Goal: Task Accomplishment & Management: Complete application form

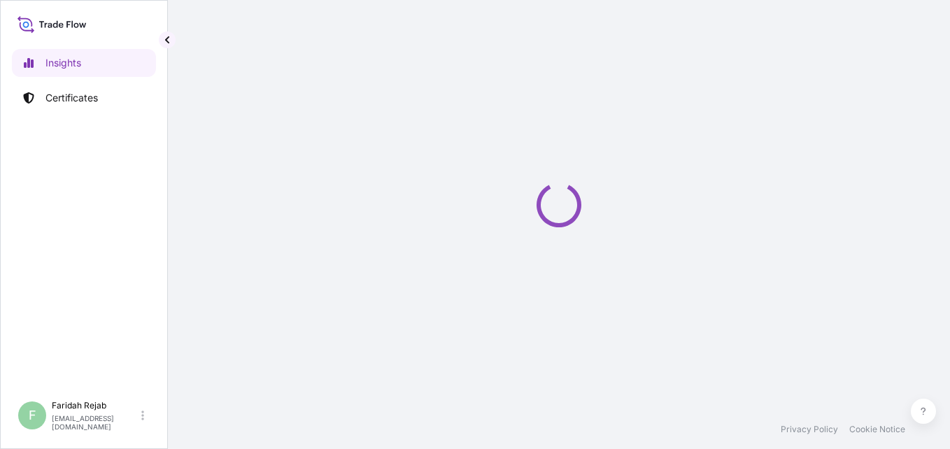
select select "2025"
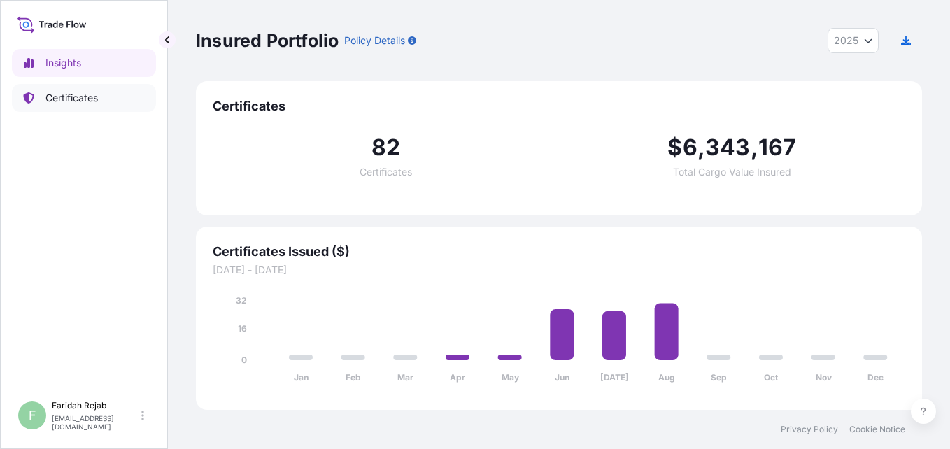
click at [74, 94] on p "Certificates" at bounding box center [71, 98] width 52 height 14
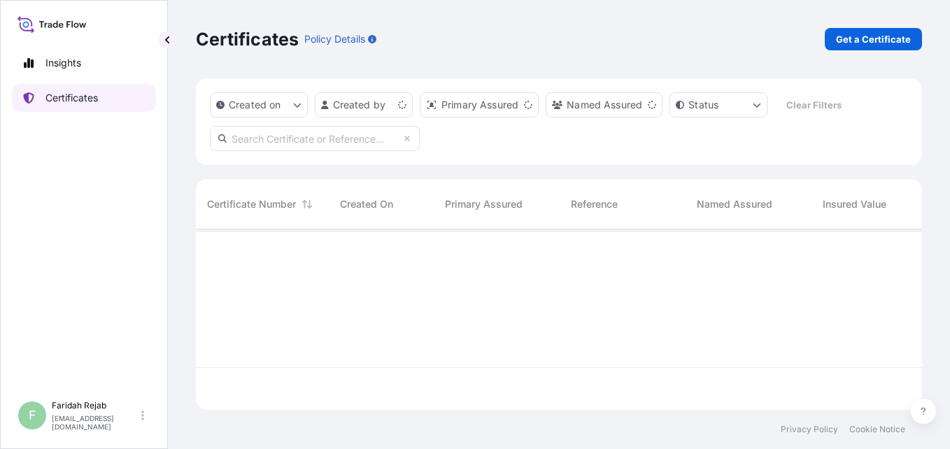
scroll to position [178, 715]
click at [862, 36] on p "Get a Certificate" at bounding box center [873, 39] width 75 height 14
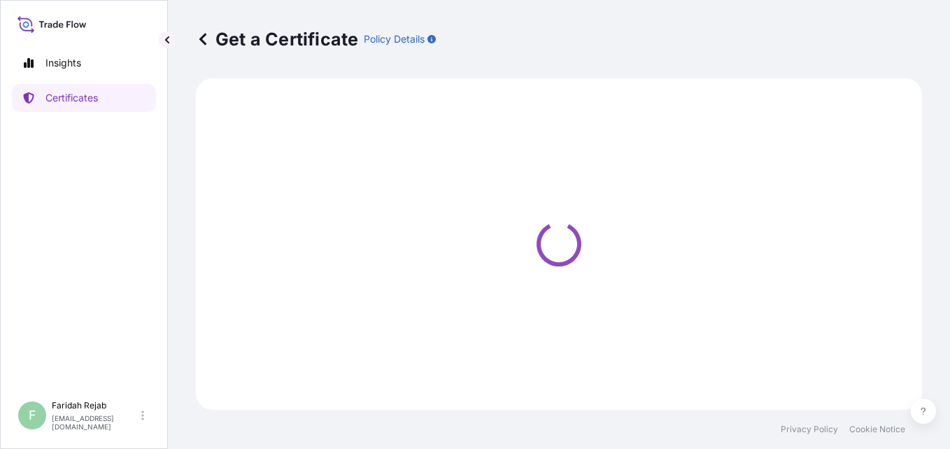
select select "Barge"
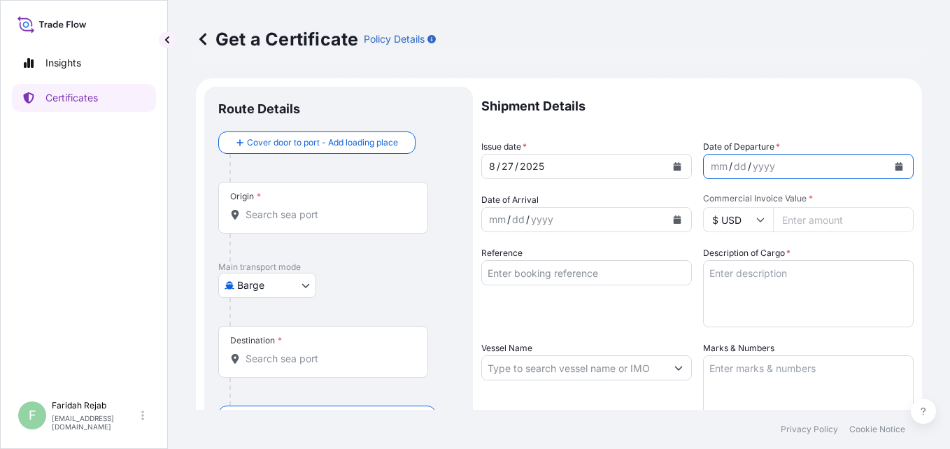
click at [894, 169] on button "Calendar" at bounding box center [898, 166] width 22 height 22
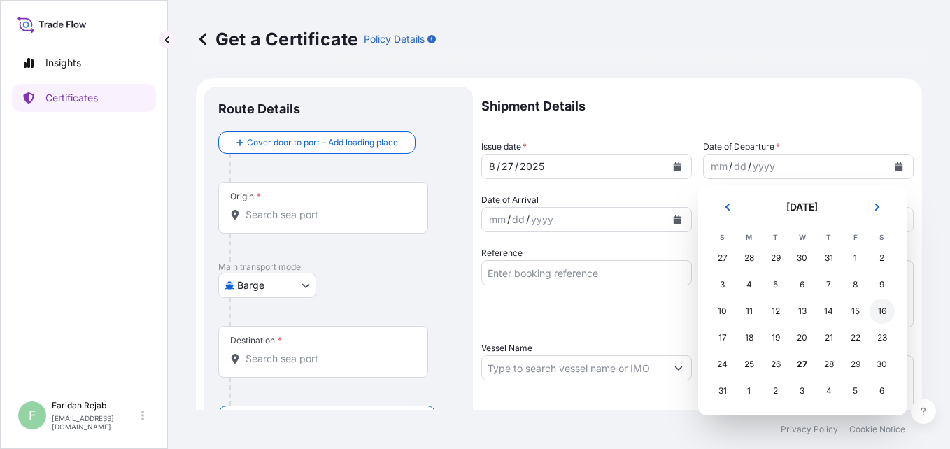
click at [882, 310] on div "16" at bounding box center [881, 311] width 25 height 25
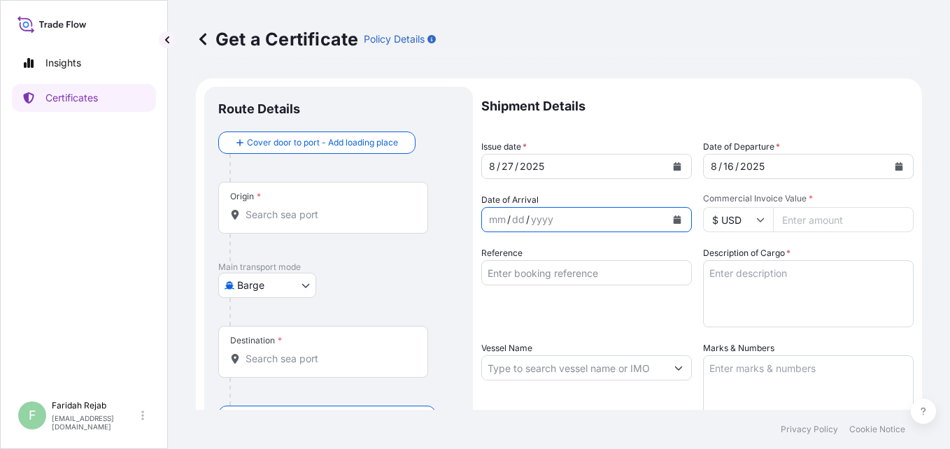
click at [671, 224] on button "Calendar" at bounding box center [677, 219] width 22 height 22
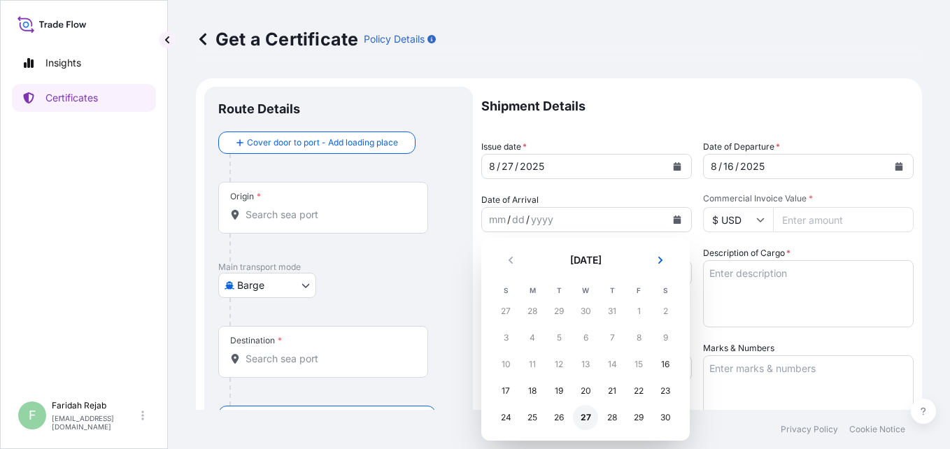
click at [588, 417] on div "27" at bounding box center [585, 417] width 25 height 25
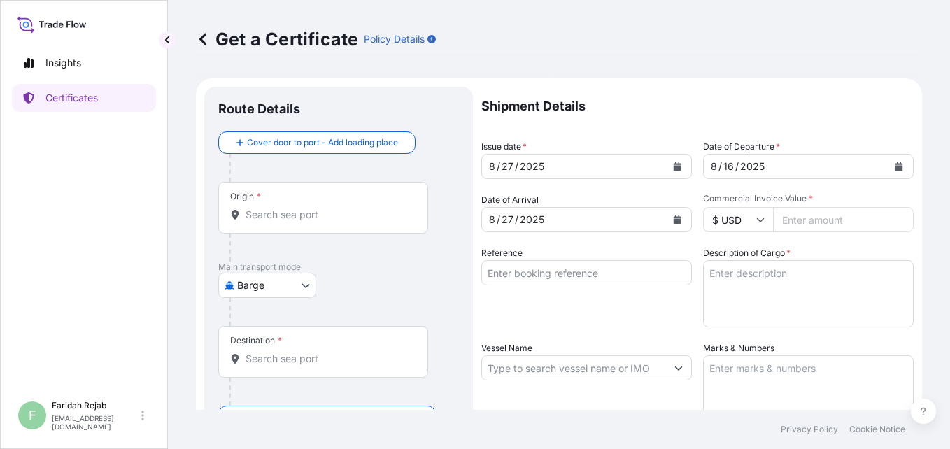
click at [803, 227] on input "Commercial Invoice Value *" at bounding box center [843, 219] width 141 height 25
type input "68948.25"
click at [559, 274] on input "Reference" at bounding box center [586, 272] width 210 height 25
type input "i"
type input "INV. NO. 90431928"
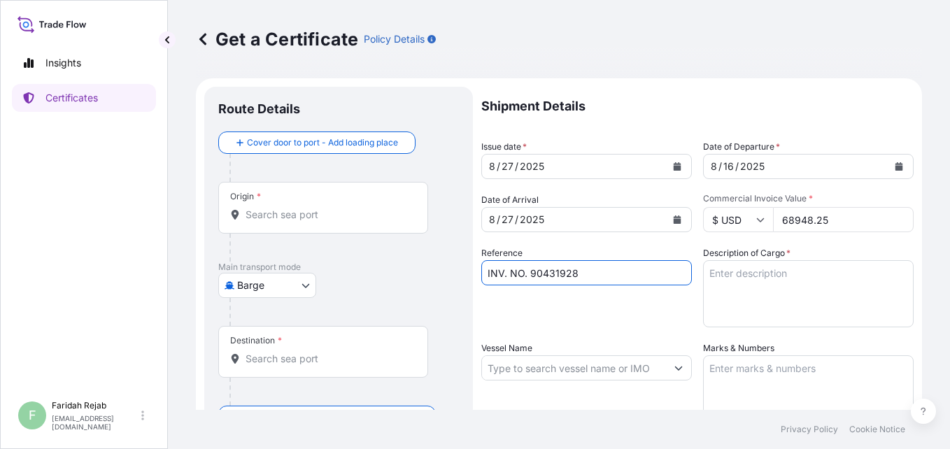
click at [753, 282] on textarea "Description of Cargo *" at bounding box center [808, 293] width 210 height 67
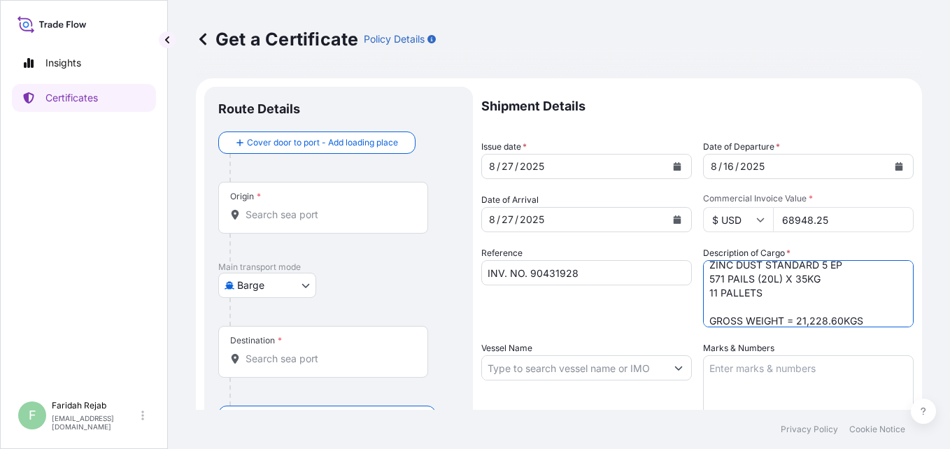
scroll to position [22, 0]
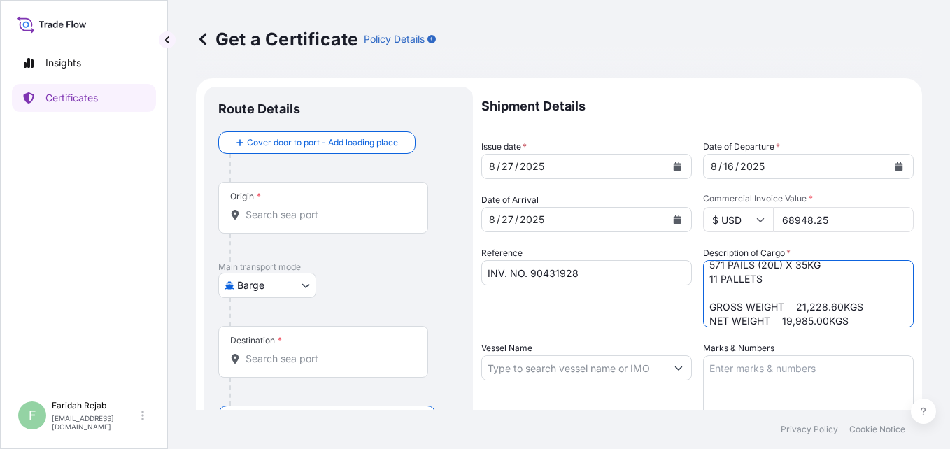
type textarea "ZINC DUST STANDARD 5 EP 571 PAILS (20L) X 35KG 11 PALLETS GROSS WEIGHT = 21,228…"
click at [733, 364] on textarea "Marks & Numbers" at bounding box center [808, 390] width 210 height 70
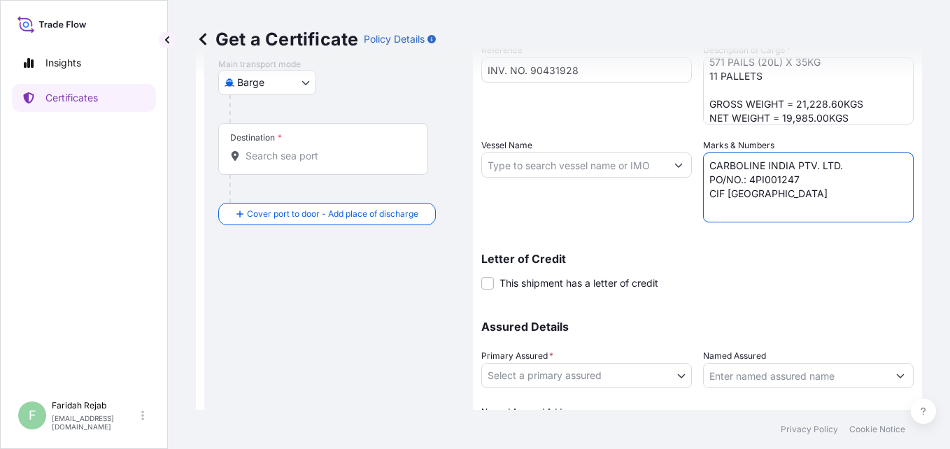
scroll to position [224, 0]
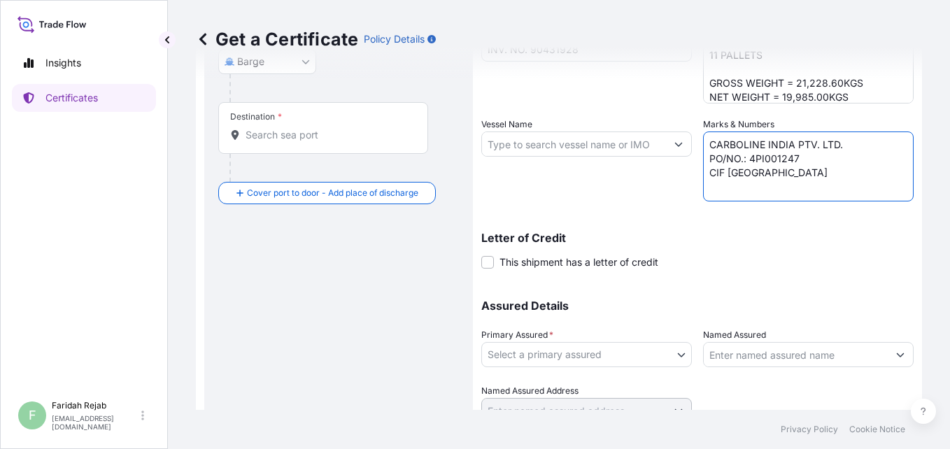
type textarea "CARBOLINE INDIA PTV. LTD. PO/NO.: 4PI001247 CIF [GEOGRAPHIC_DATA]"
click at [578, 140] on input "Vessel Name" at bounding box center [574, 143] width 184 height 25
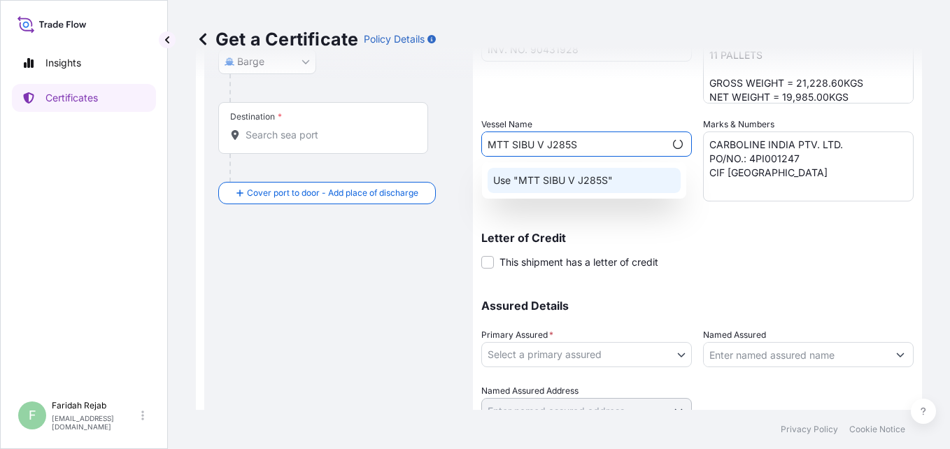
click at [575, 180] on p "Use "MTT SIBU V J285S"" at bounding box center [553, 180] width 120 height 14
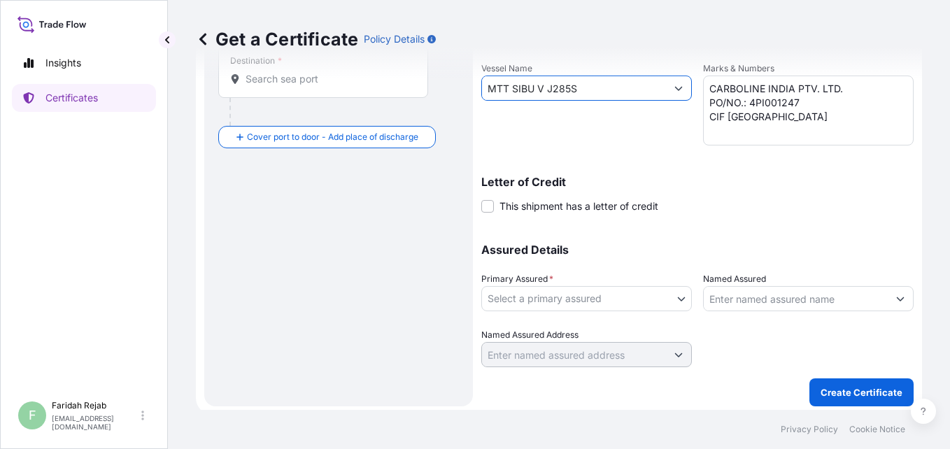
scroll to position [285, 0]
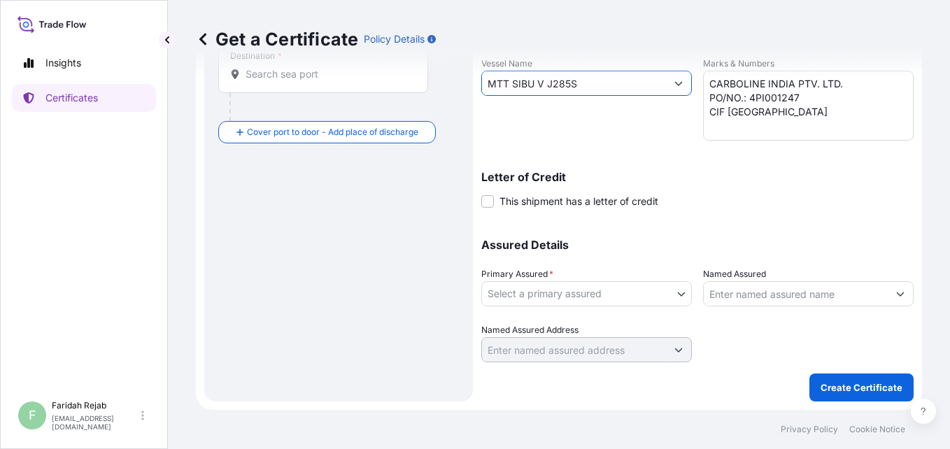
type input "MTT SIBU V J285S"
click at [682, 295] on body "Insights Certificates F [PERSON_NAME] [EMAIL_ADDRESS][DOMAIN_NAME] Get a Certif…" at bounding box center [475, 224] width 950 height 449
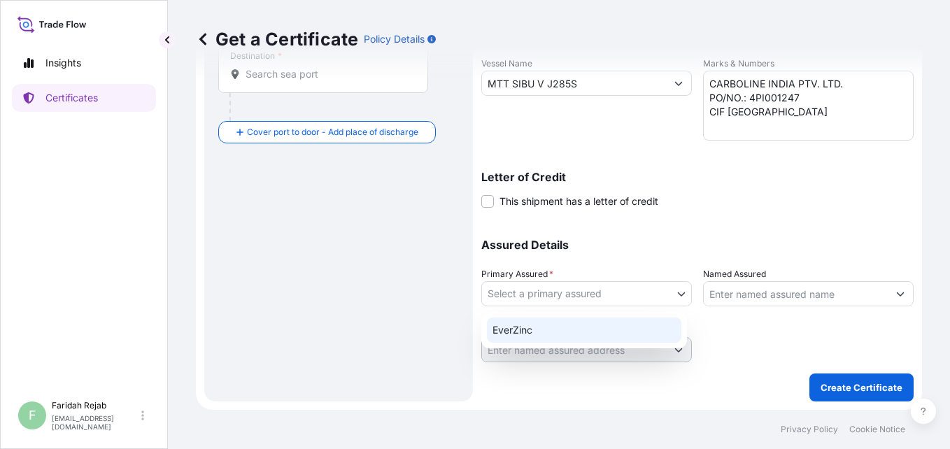
click at [587, 334] on div "EverZinc" at bounding box center [584, 329] width 194 height 25
select select "31493"
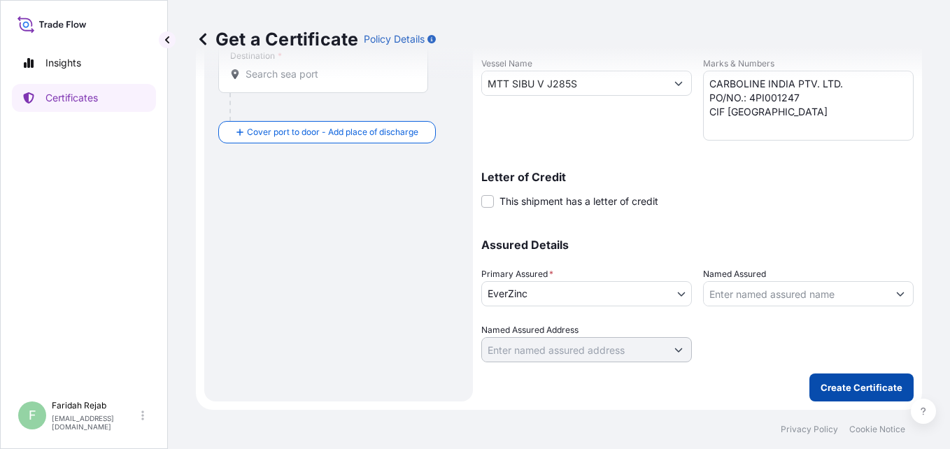
click at [880, 385] on p "Create Certificate" at bounding box center [861, 387] width 82 height 14
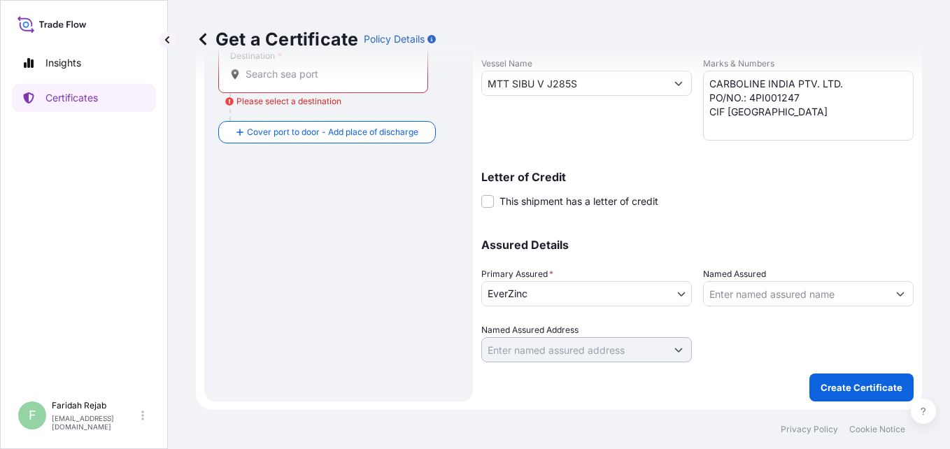
scroll to position [0, 0]
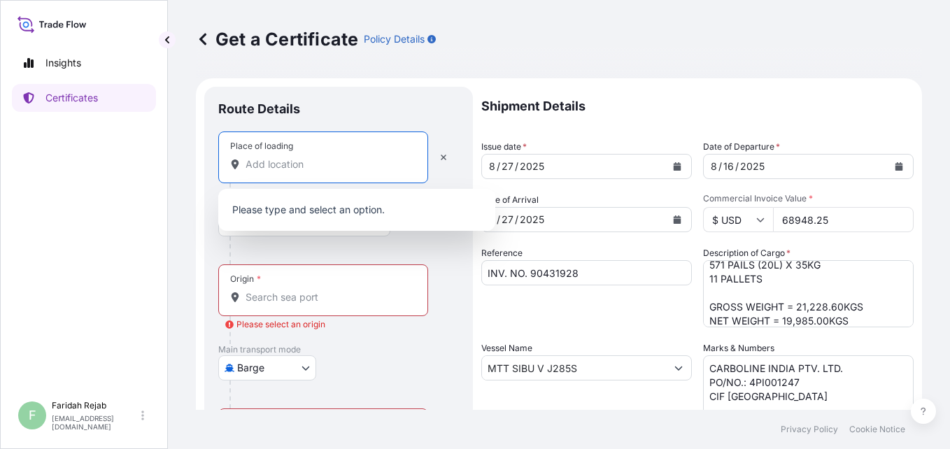
click at [322, 164] on input "Place of loading" at bounding box center [327, 164] width 165 height 14
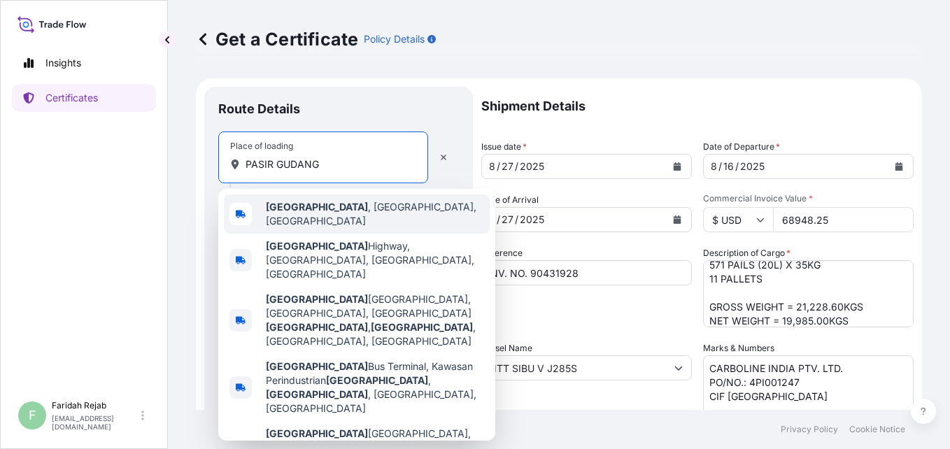
click at [335, 206] on span "[GEOGRAPHIC_DATA] , [GEOGRAPHIC_DATA], [GEOGRAPHIC_DATA]" at bounding box center [375, 214] width 218 height 28
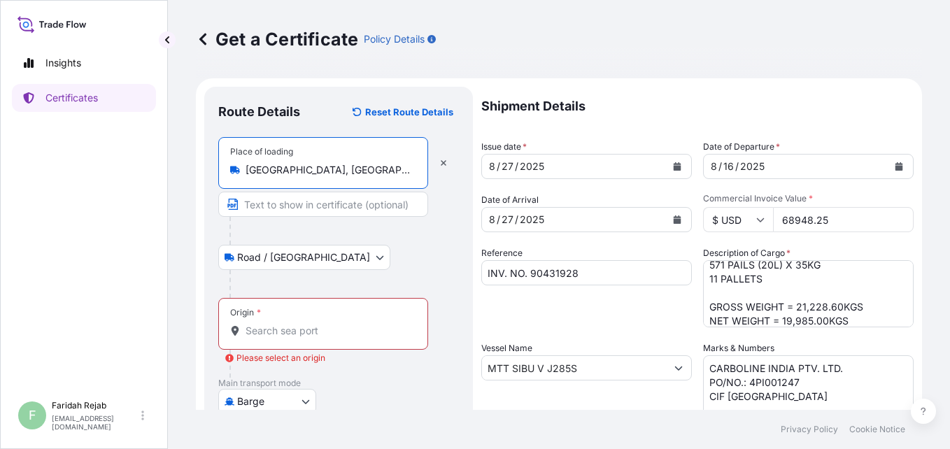
type input "[GEOGRAPHIC_DATA], [GEOGRAPHIC_DATA], [GEOGRAPHIC_DATA]"
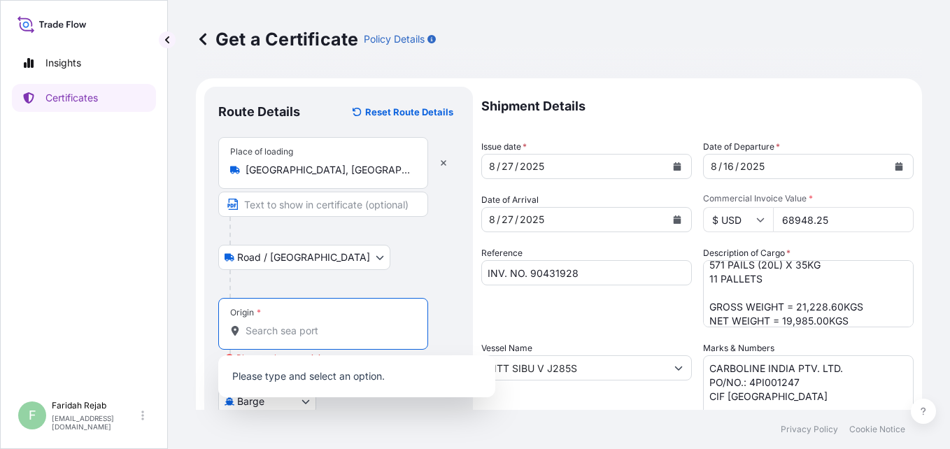
click at [262, 331] on input "Origin * Please select an origin" at bounding box center [327, 331] width 165 height 14
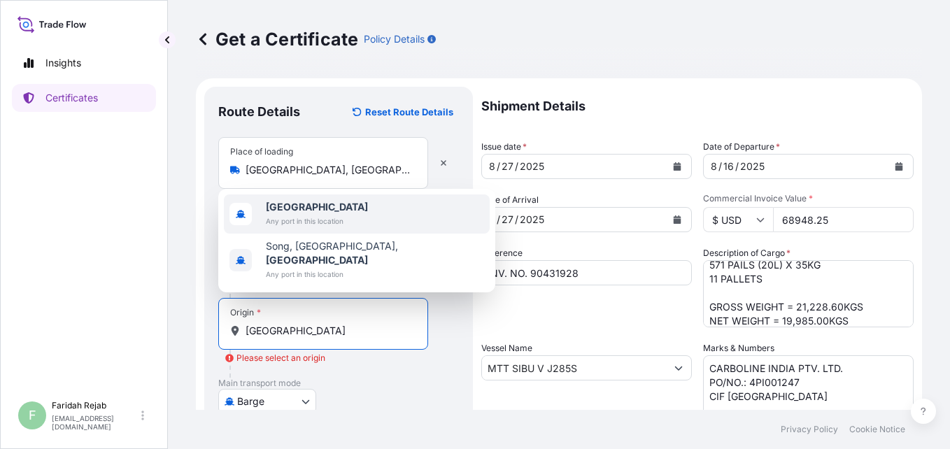
click at [290, 213] on b "[GEOGRAPHIC_DATA]" at bounding box center [317, 207] width 102 height 12
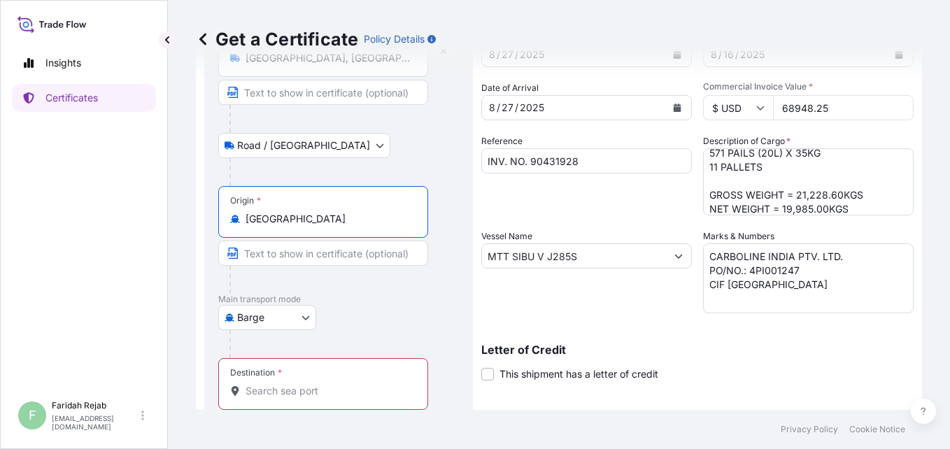
scroll to position [140, 0]
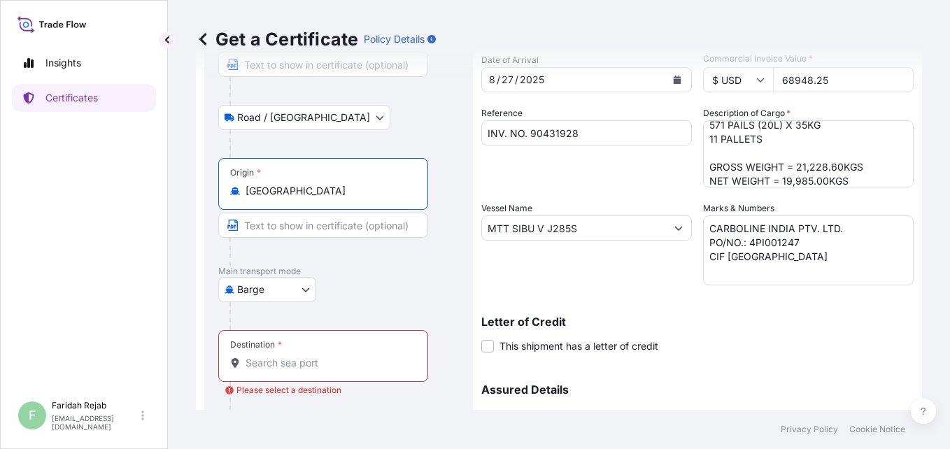
type input "[GEOGRAPHIC_DATA]"
click at [306, 288] on body "2 options available. Insights Certificates F [PERSON_NAME] [EMAIL_ADDRESS][DOMA…" at bounding box center [475, 224] width 950 height 449
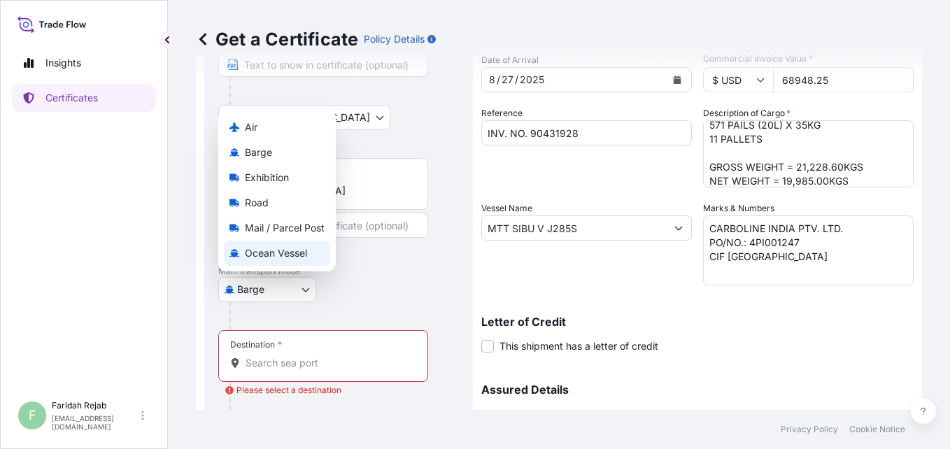
click at [269, 253] on span "Ocean Vessel" at bounding box center [276, 253] width 62 height 14
select select "Ocean Vessel"
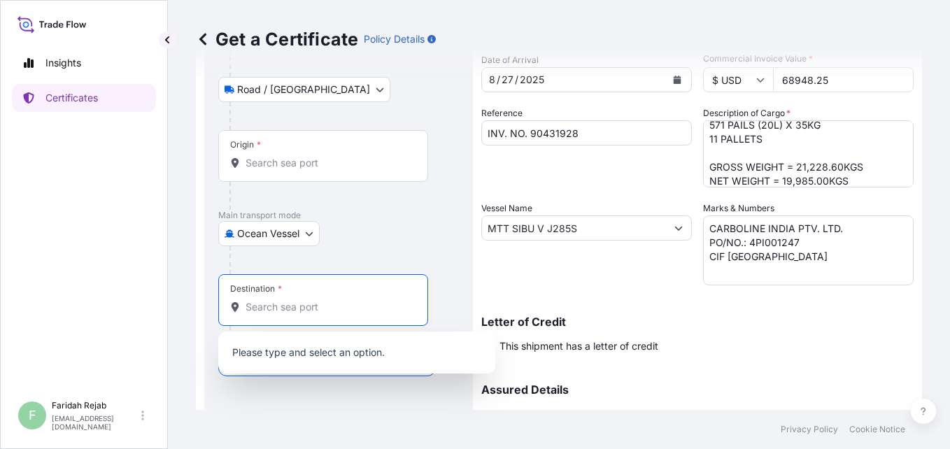
click at [292, 301] on input "Destination *" at bounding box center [327, 307] width 165 height 14
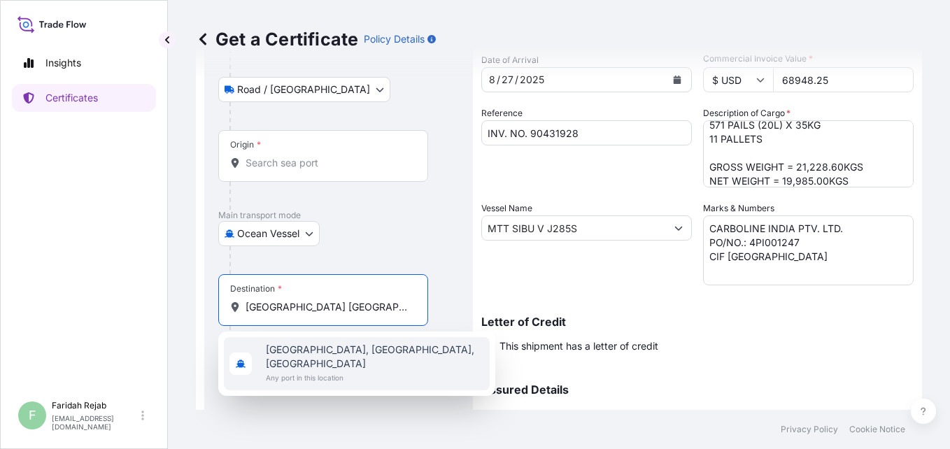
click at [303, 371] on span "Any port in this location" at bounding box center [375, 378] width 218 height 14
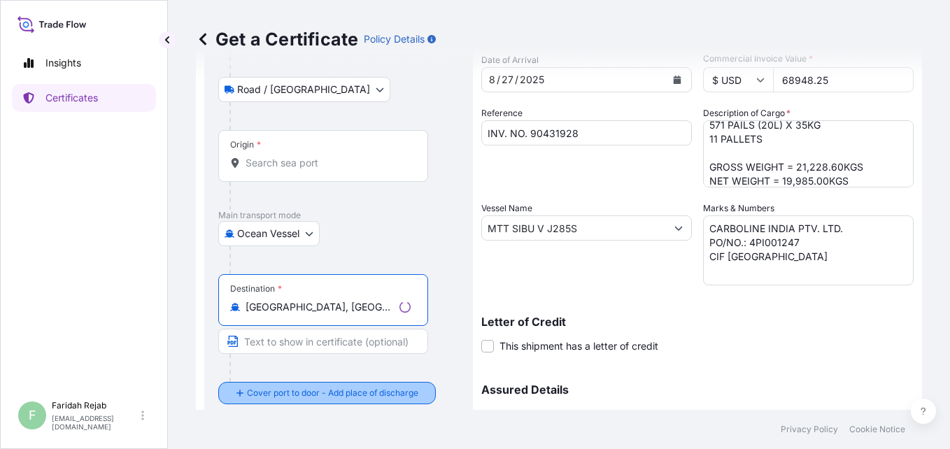
type input "[GEOGRAPHIC_DATA], [GEOGRAPHIC_DATA], [GEOGRAPHIC_DATA]"
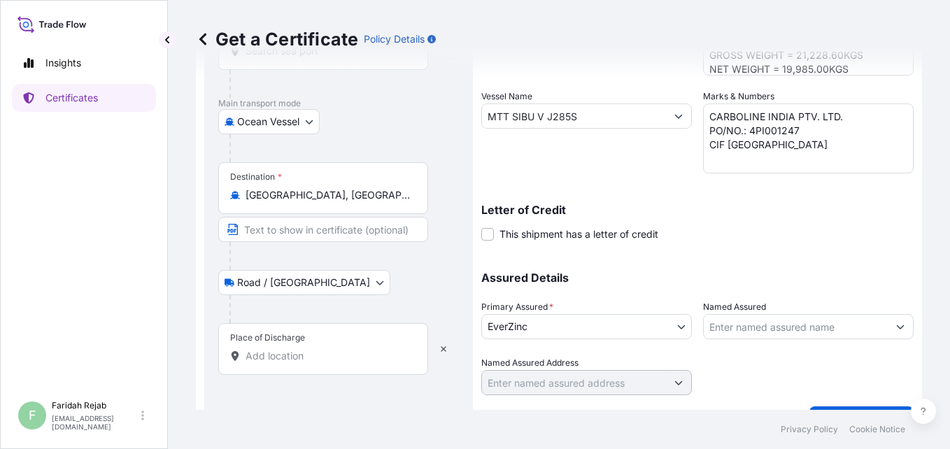
scroll to position [280, 0]
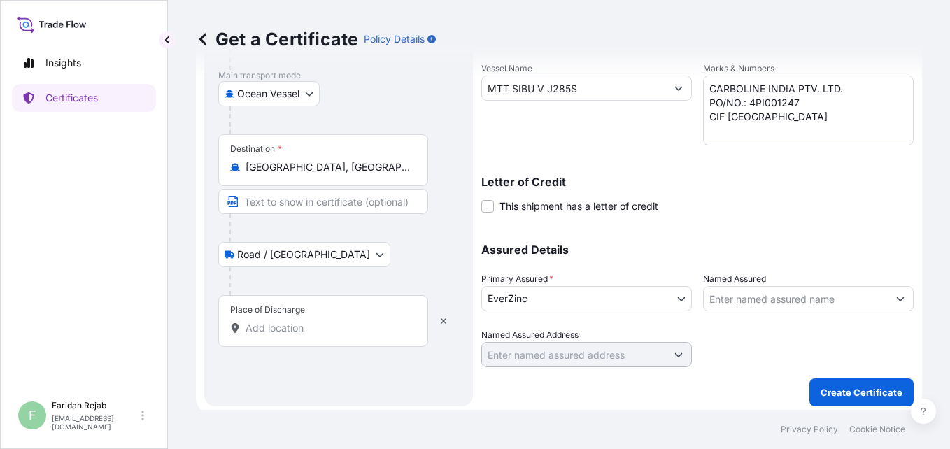
click at [322, 322] on input "Place of Discharge" at bounding box center [327, 328] width 165 height 14
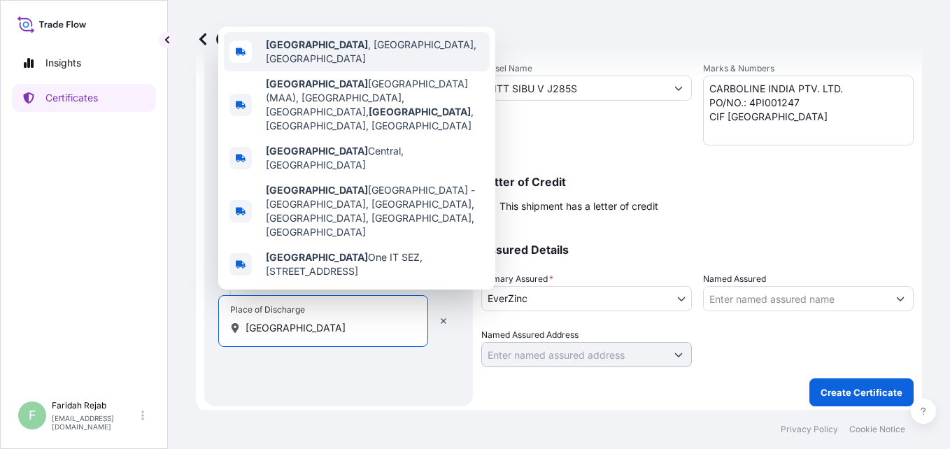
click at [349, 66] on span "[GEOGRAPHIC_DATA] , [GEOGRAPHIC_DATA], [GEOGRAPHIC_DATA]" at bounding box center [375, 52] width 218 height 28
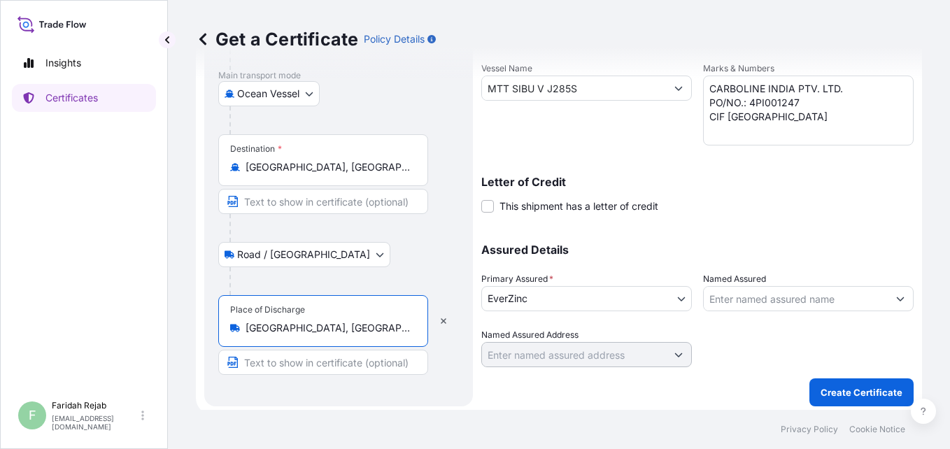
scroll to position [0, 0]
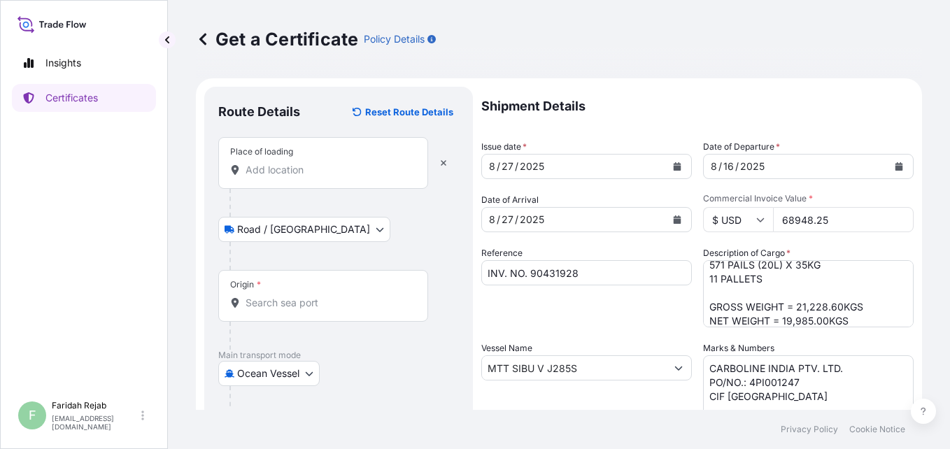
type input "[GEOGRAPHIC_DATA], [GEOGRAPHIC_DATA], [GEOGRAPHIC_DATA]"
click at [331, 166] on input "Place of loading" at bounding box center [327, 170] width 165 height 14
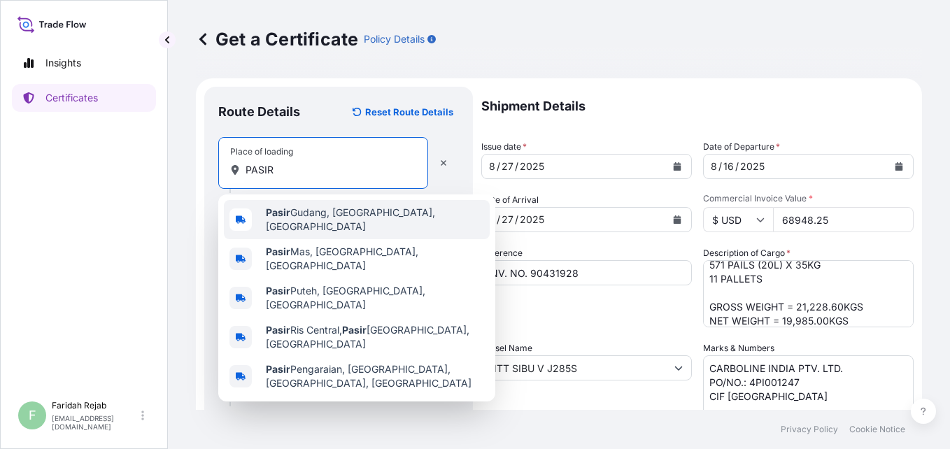
click at [296, 216] on span "[GEOGRAPHIC_DATA], [GEOGRAPHIC_DATA], [GEOGRAPHIC_DATA]" at bounding box center [375, 220] width 218 height 28
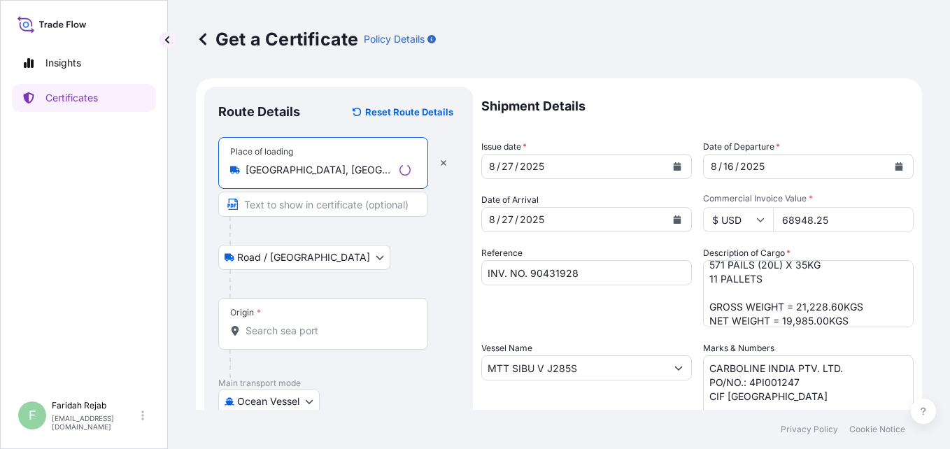
type input "[GEOGRAPHIC_DATA], [GEOGRAPHIC_DATA], [GEOGRAPHIC_DATA]"
click at [289, 331] on input "Origin *" at bounding box center [327, 331] width 165 height 14
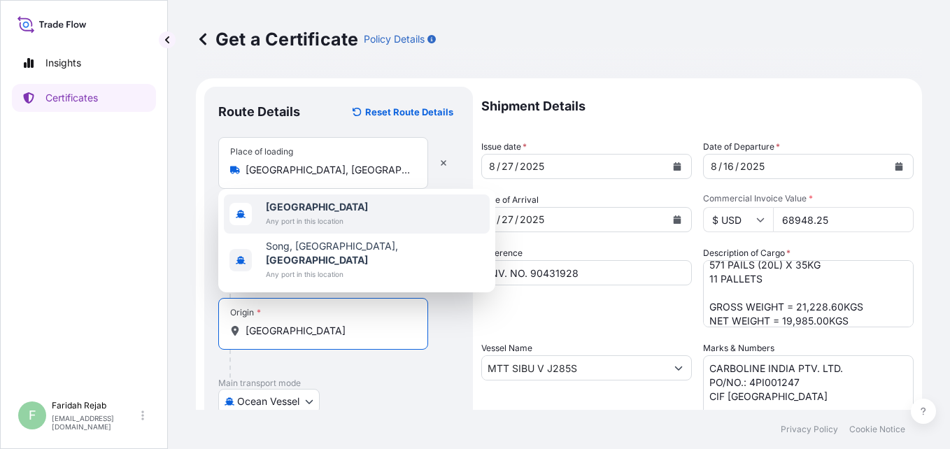
click at [308, 228] on span "Any port in this location" at bounding box center [317, 221] width 102 height 14
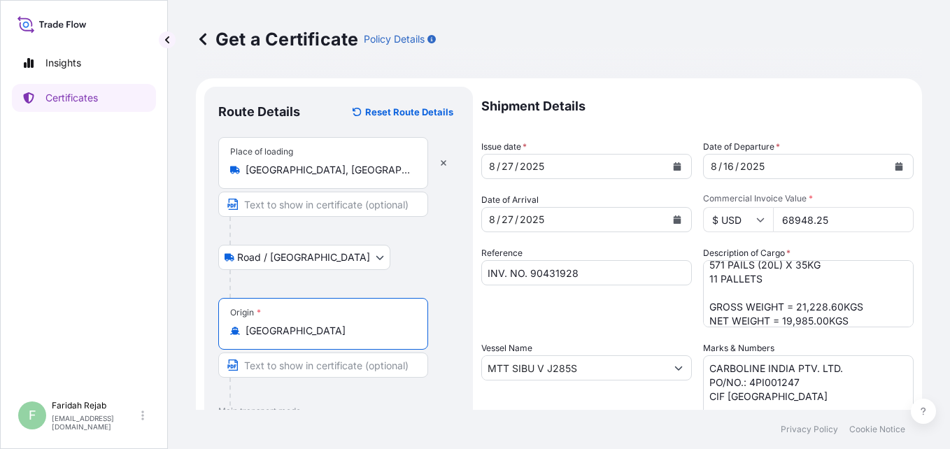
scroll to position [323, 0]
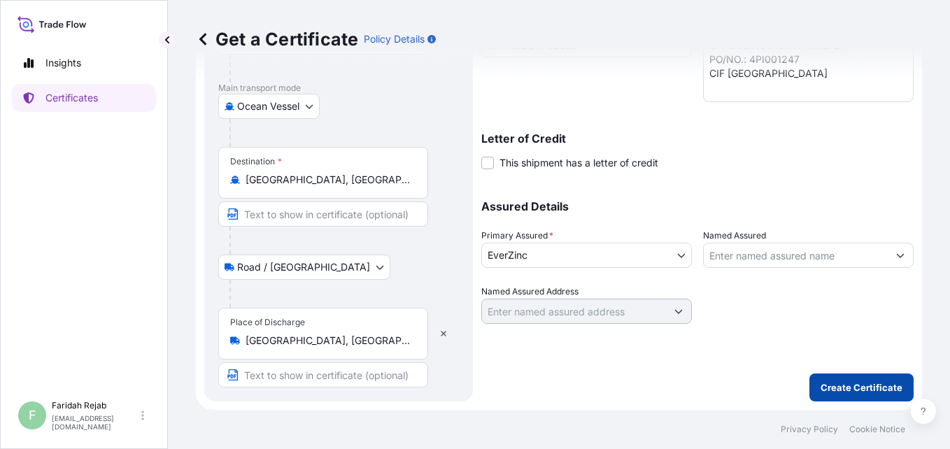
type input "[GEOGRAPHIC_DATA]"
click at [855, 375] on button "Create Certificate" at bounding box center [861, 387] width 104 height 28
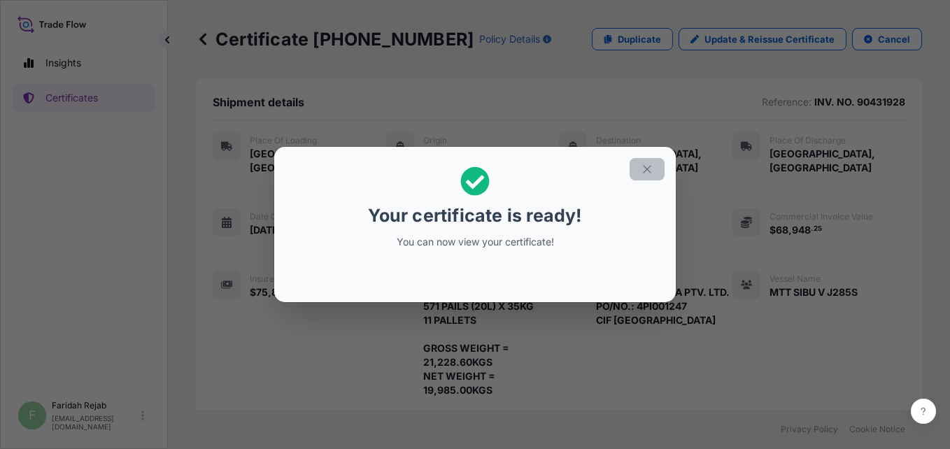
click at [645, 167] on icon "button" at bounding box center [647, 169] width 8 height 8
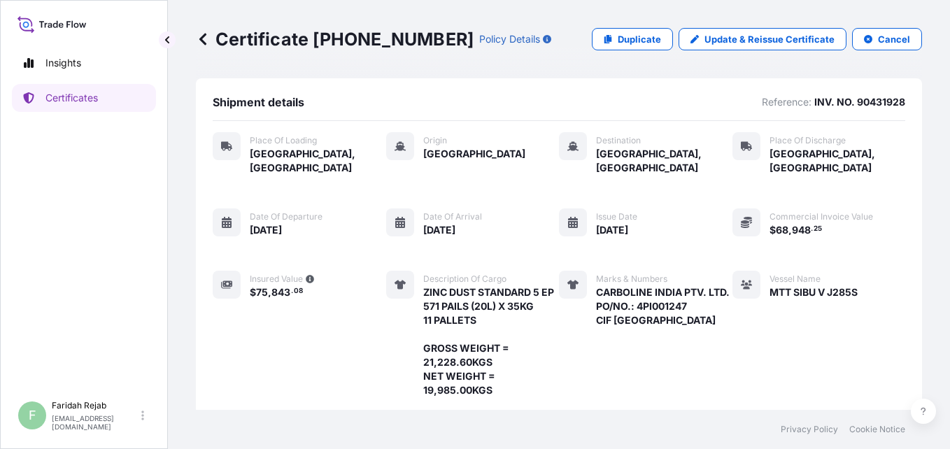
scroll to position [254, 0]
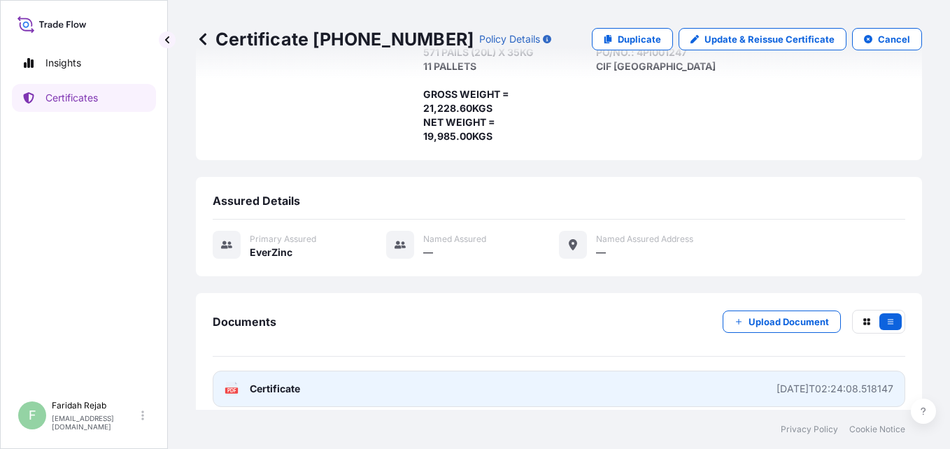
click at [229, 382] on icon at bounding box center [232, 389] width 12 height 14
